Goal: Find specific page/section: Find specific page/section

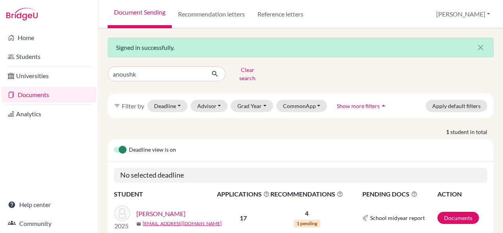
type input "[PERSON_NAME]"
click button "submit" at bounding box center [215, 73] width 21 height 15
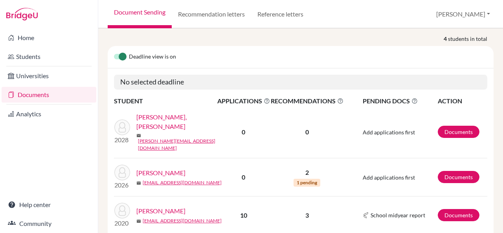
scroll to position [97, 0]
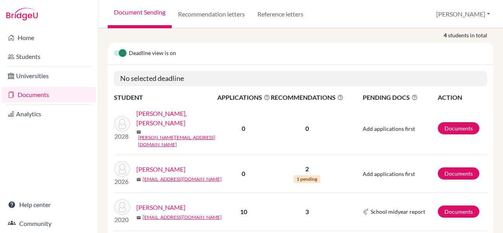
click at [186, 165] on link "[PERSON_NAME]" at bounding box center [160, 169] width 49 height 9
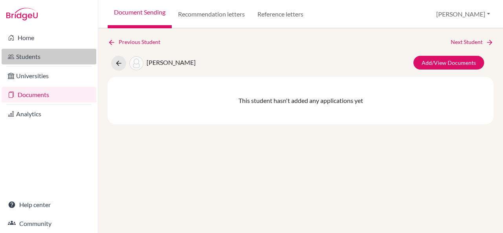
click at [63, 61] on link "Students" at bounding box center [49, 57] width 95 height 16
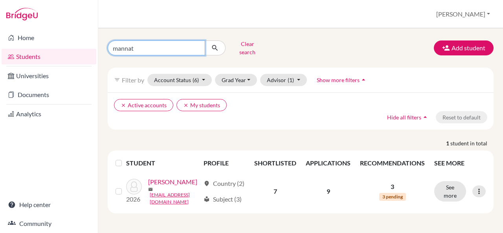
click at [197, 44] on input "mannat" at bounding box center [157, 48] width 98 height 15
type input "[PERSON_NAME]"
click button "submit" at bounding box center [215, 48] width 21 height 15
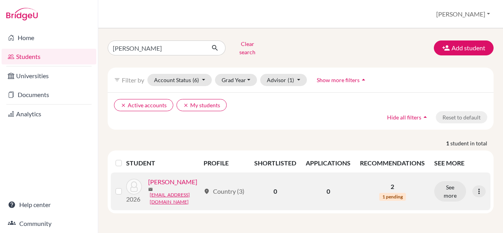
click at [164, 187] on link "[PERSON_NAME]" at bounding box center [172, 181] width 49 height 9
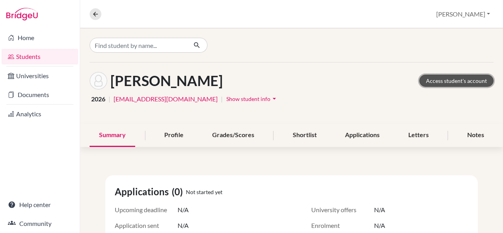
click at [435, 83] on link "Access student's account" at bounding box center [457, 81] width 74 height 12
